Goal: Information Seeking & Learning: Check status

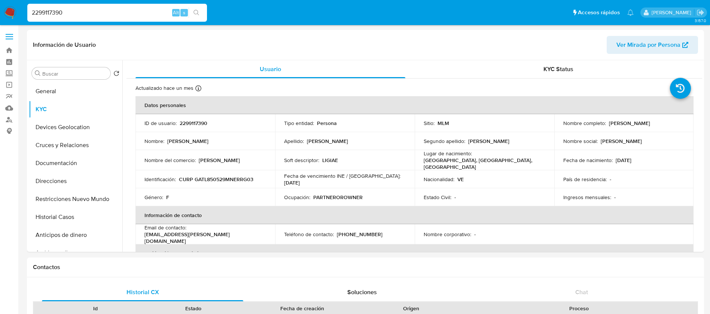
select select "10"
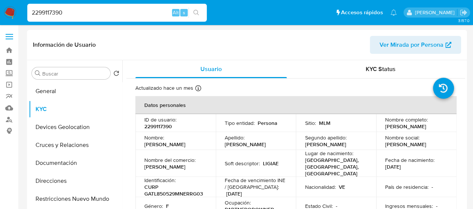
scroll to position [56, 0]
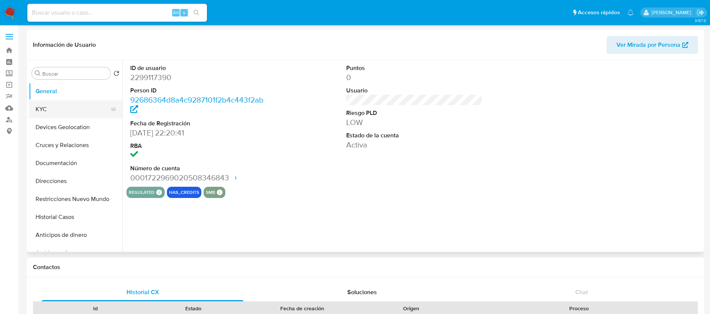
select select "10"
click at [74, 226] on button "Anticipos de dinero" at bounding box center [73, 235] width 88 height 18
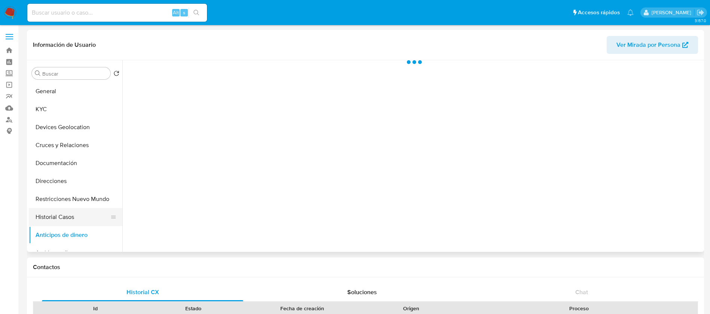
click at [76, 214] on button "Historial Casos" at bounding box center [73, 217] width 88 height 18
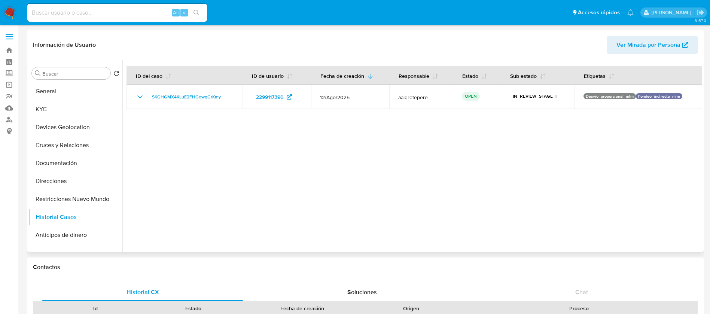
click at [385, 156] on div at bounding box center [412, 156] width 580 height 192
click at [178, 149] on div at bounding box center [412, 156] width 580 height 192
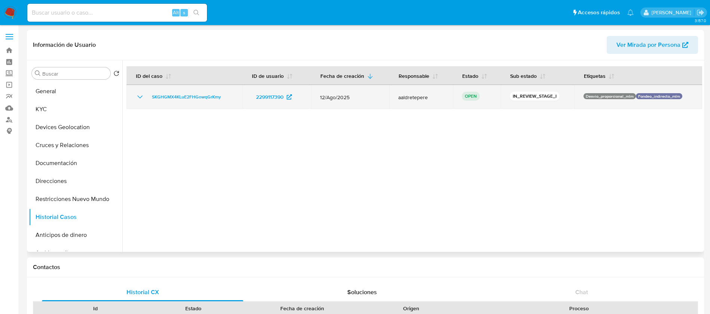
click at [143, 95] on icon "Mostrar/Ocultar" at bounding box center [139, 96] width 9 height 9
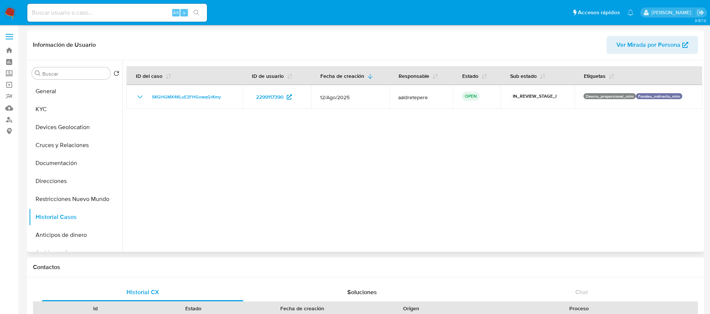
click at [318, 214] on div at bounding box center [412, 156] width 580 height 192
click at [11, 14] on img at bounding box center [10, 12] width 13 height 13
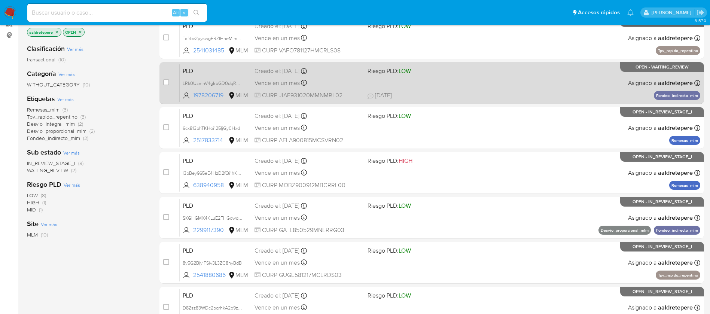
scroll to position [112, 0]
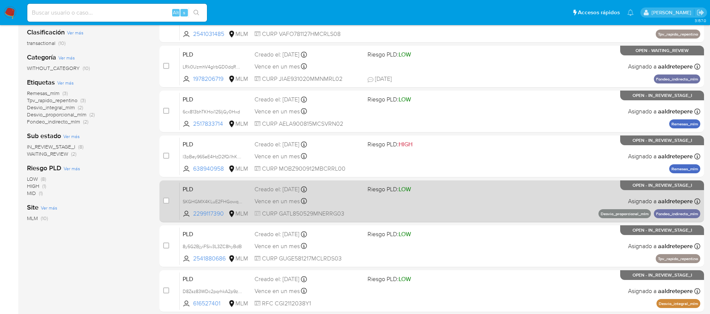
click at [355, 211] on span "CURP GATL850529MNERRG03" at bounding box center [307, 214] width 107 height 8
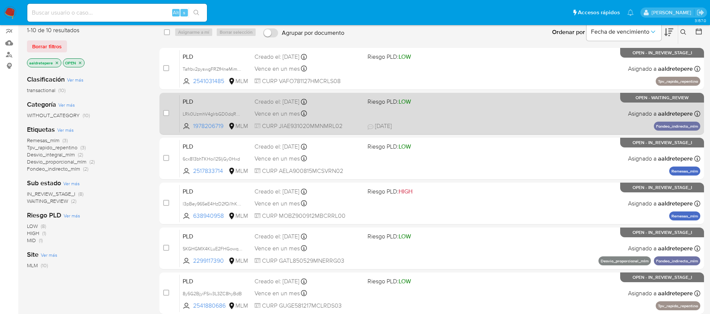
scroll to position [0, 0]
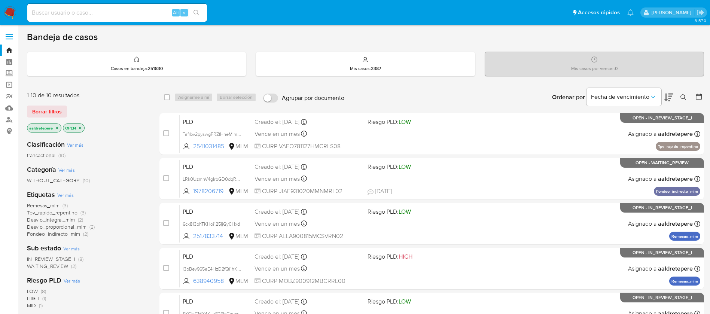
drag, startPoint x: 91, startPoint y: 12, endPoint x: 91, endPoint y: 1, distance: 11.6
click at [91, 10] on input at bounding box center [117, 13] width 180 height 10
paste input "211727044"
click at [160, 15] on input "211727044" at bounding box center [117, 13] width 180 height 10
type input "211727044"
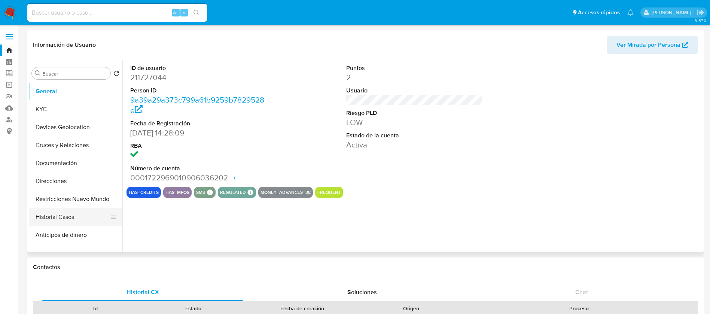
select select "10"
drag, startPoint x: 65, startPoint y: 218, endPoint x: 40, endPoint y: 131, distance: 90.2
click at [40, 131] on ul "General KYC Devices Geolocation Cruces y Relaciones Documentación Direcciones R…" at bounding box center [76, 166] width 94 height 169
click at [47, 101] on button "KYC" at bounding box center [73, 109] width 88 height 18
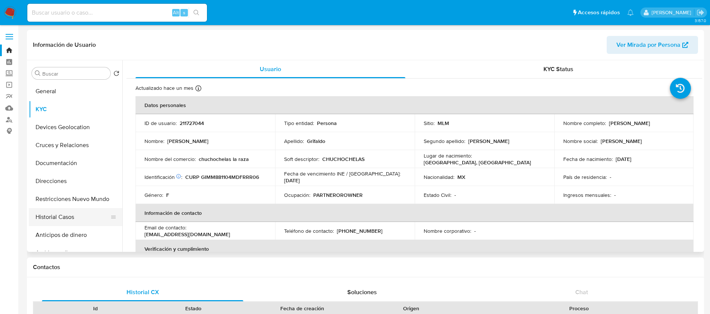
click at [73, 219] on button "Historial Casos" at bounding box center [73, 217] width 88 height 18
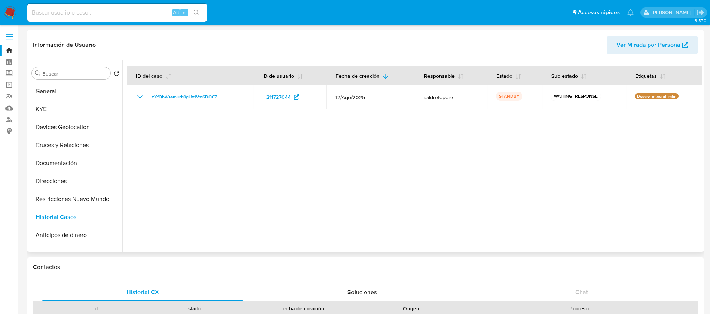
click at [394, 147] on div at bounding box center [412, 156] width 580 height 192
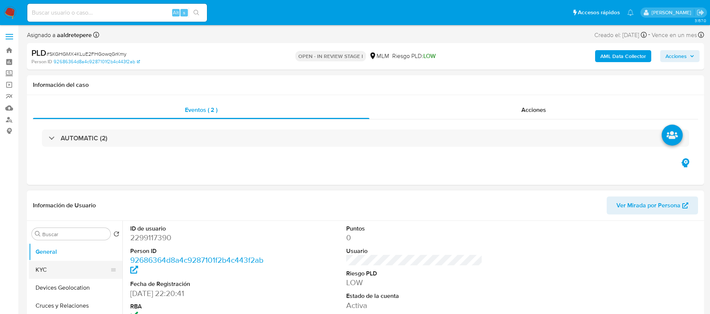
click at [82, 268] on button "KYC" at bounding box center [73, 270] width 88 height 18
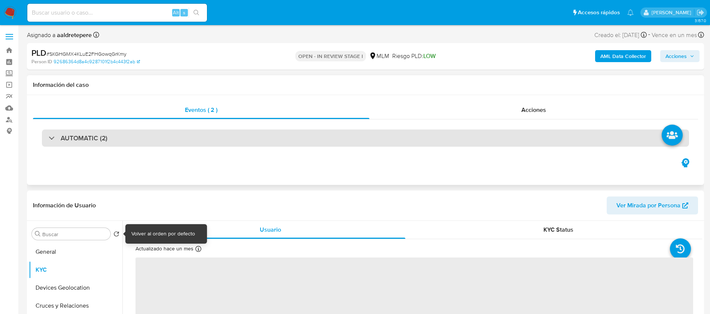
select select "10"
